Goal: Information Seeking & Learning: Find specific page/section

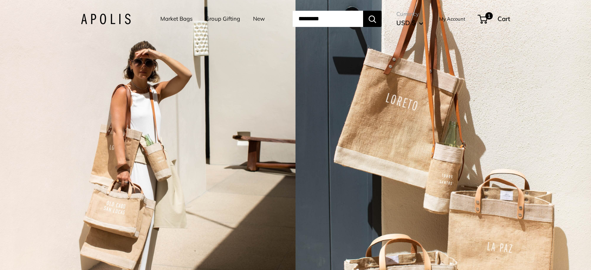
click at [303, 16] on input "Search..." at bounding box center [328, 19] width 71 height 16
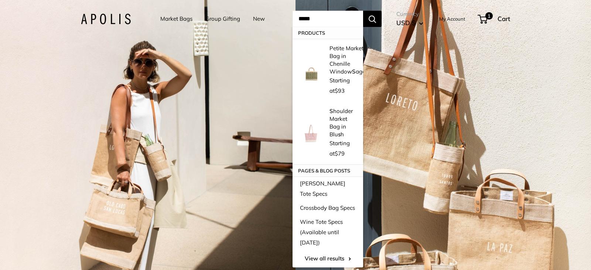
type input "*****"
click at [363, 11] on button "Search" at bounding box center [372, 19] width 18 height 16
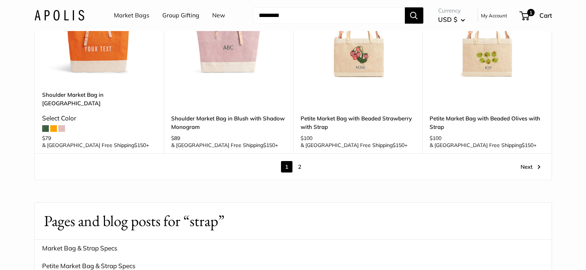
scroll to position [1035, 0]
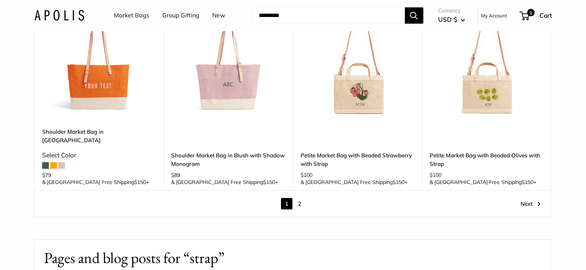
click at [298, 198] on link "2" at bounding box center [299, 203] width 11 height 11
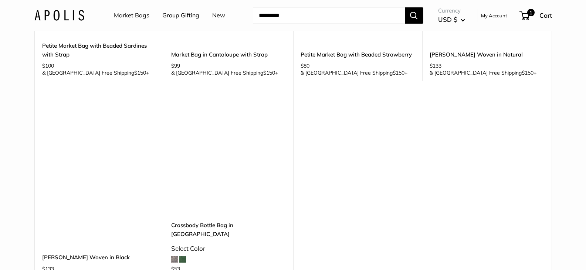
scroll to position [194, 0]
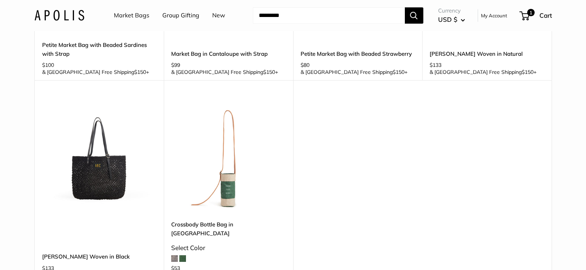
click at [372, 192] on div "Upgrade: Next Day Fulfillment Customizable Text Detachable Strap Sturdy & Spill…" at bounding box center [293, 92] width 517 height 383
